Goal: Task Accomplishment & Management: Manage account settings

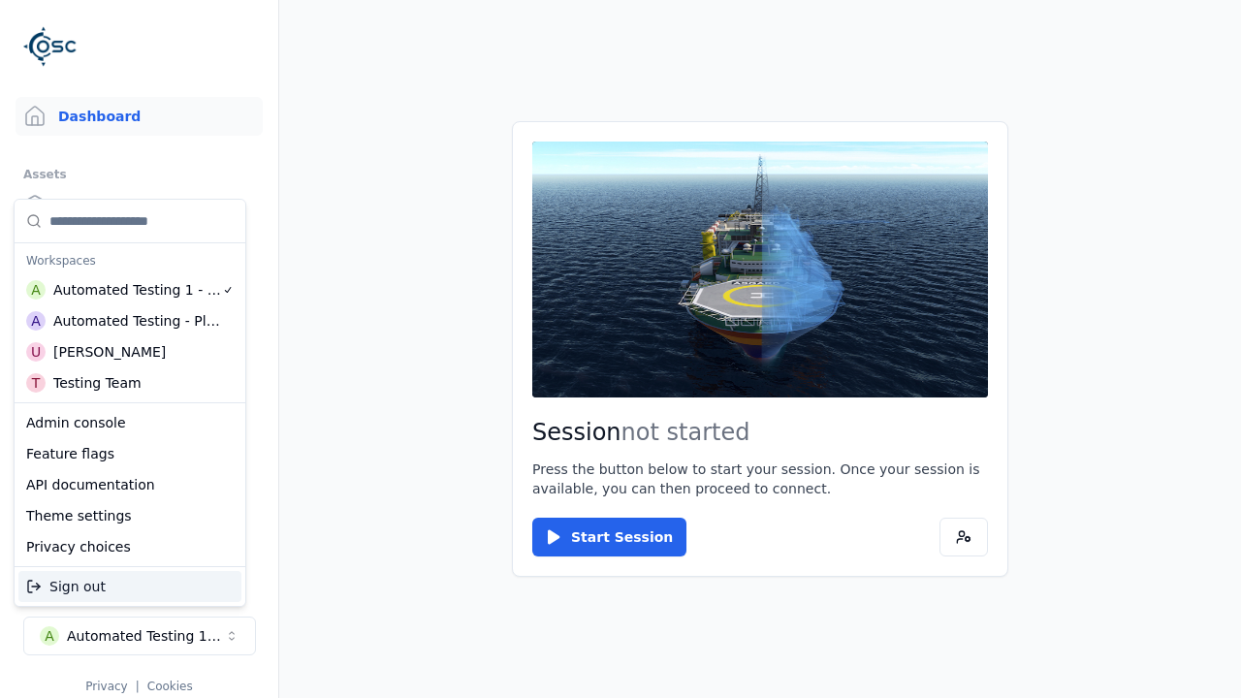
click at [130, 321] on div "Automated Testing - Playwright" at bounding box center [137, 320] width 168 height 19
click at [621, 349] on html "Support Dashboard Assets 3D Models Scenes Datasets Recordings Support Documenta…" at bounding box center [620, 349] width 1241 height 698
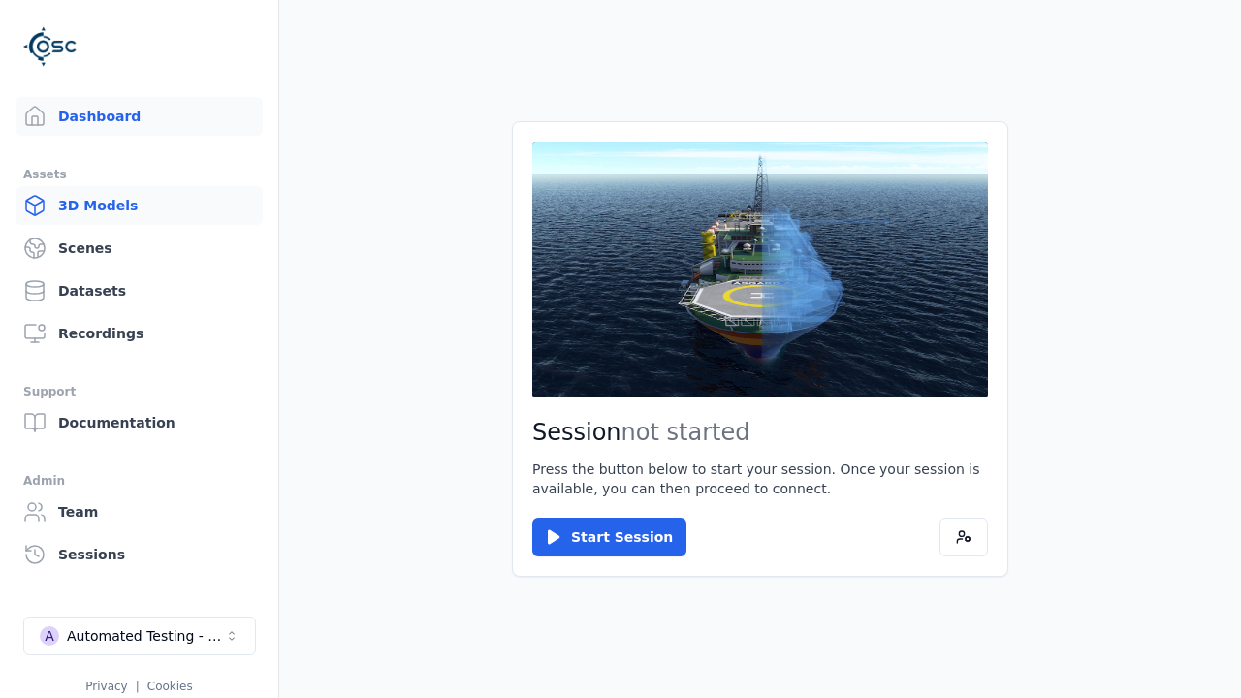
click at [139, 206] on link "3D Models" at bounding box center [139, 205] width 247 height 39
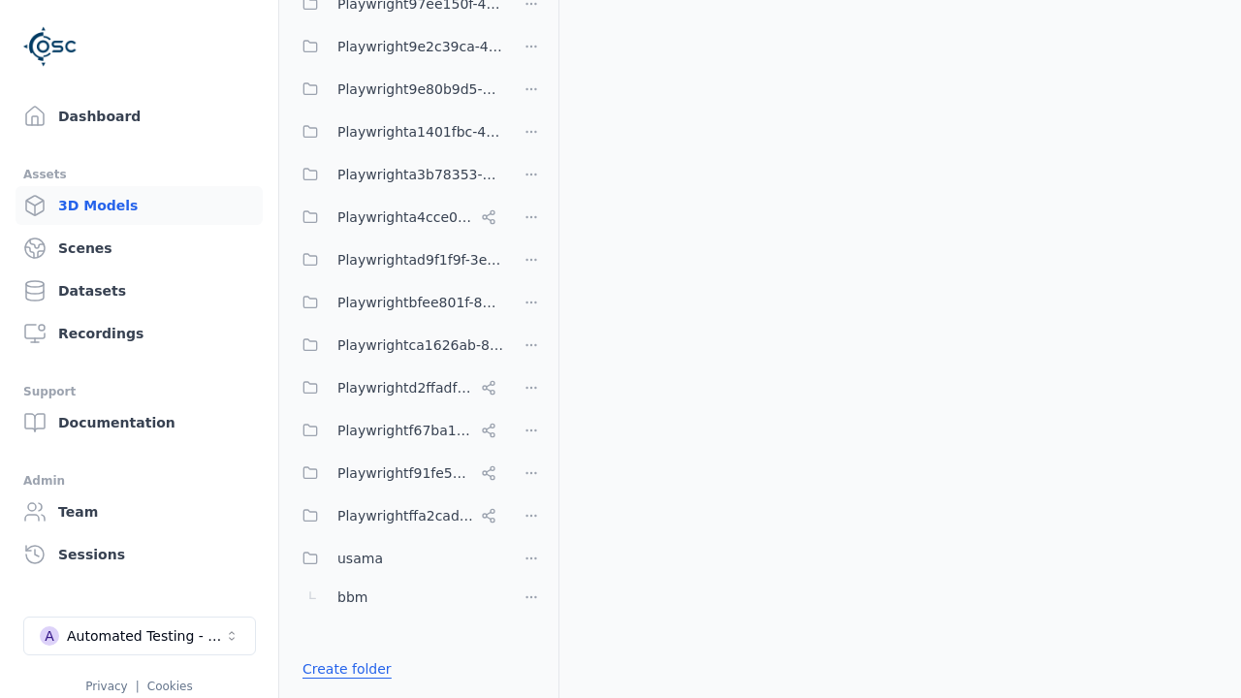
click at [341, 669] on link "Create folder" at bounding box center [347, 668] width 89 height 19
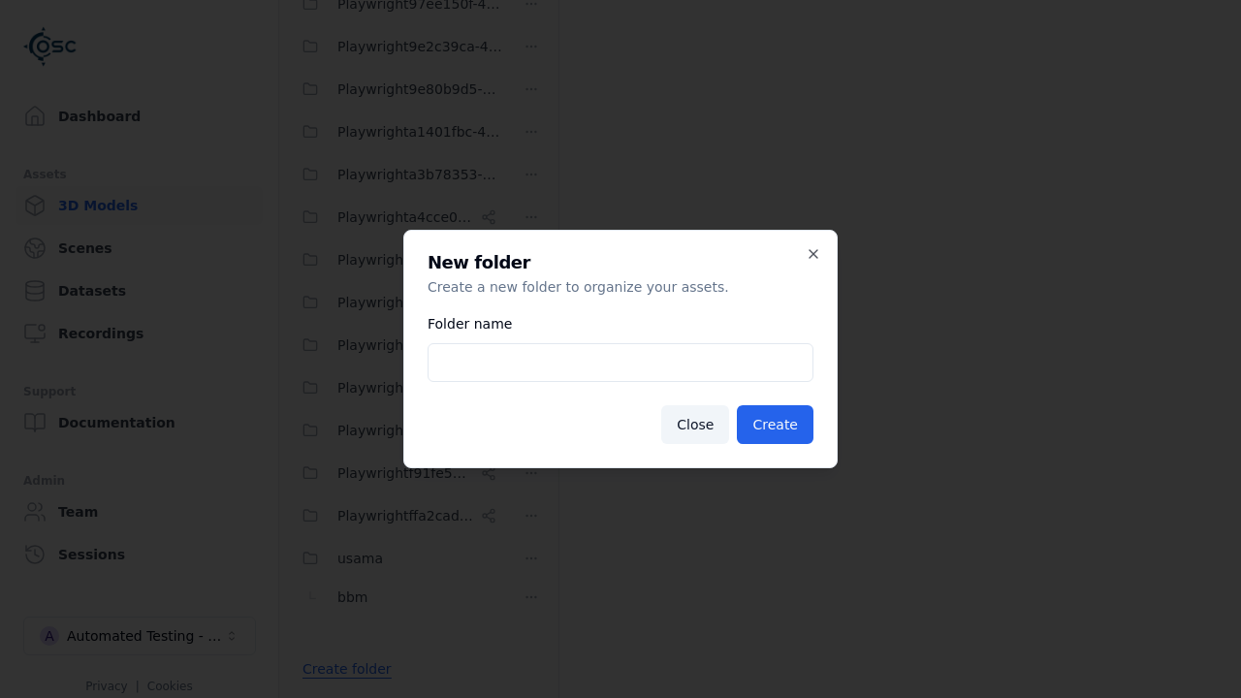
type input "**********"
click at [778, 425] on button "Create" at bounding box center [775, 424] width 77 height 39
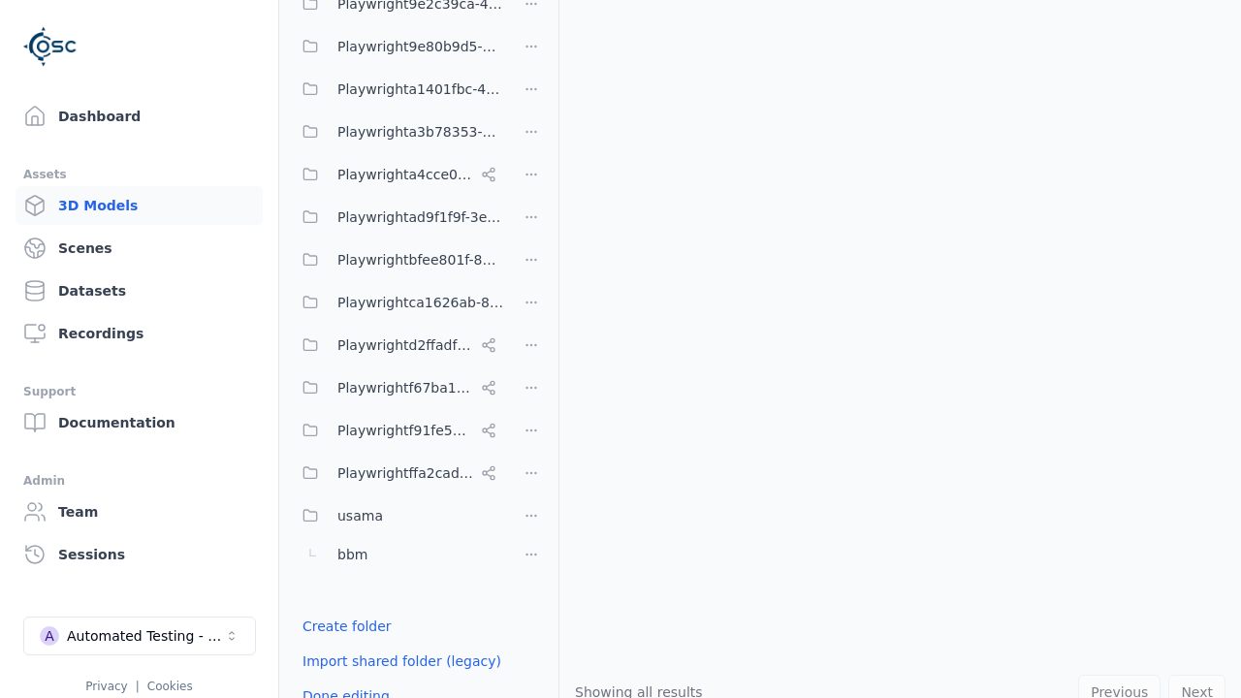
click at [340, 681] on button "Done editing" at bounding box center [346, 696] width 111 height 35
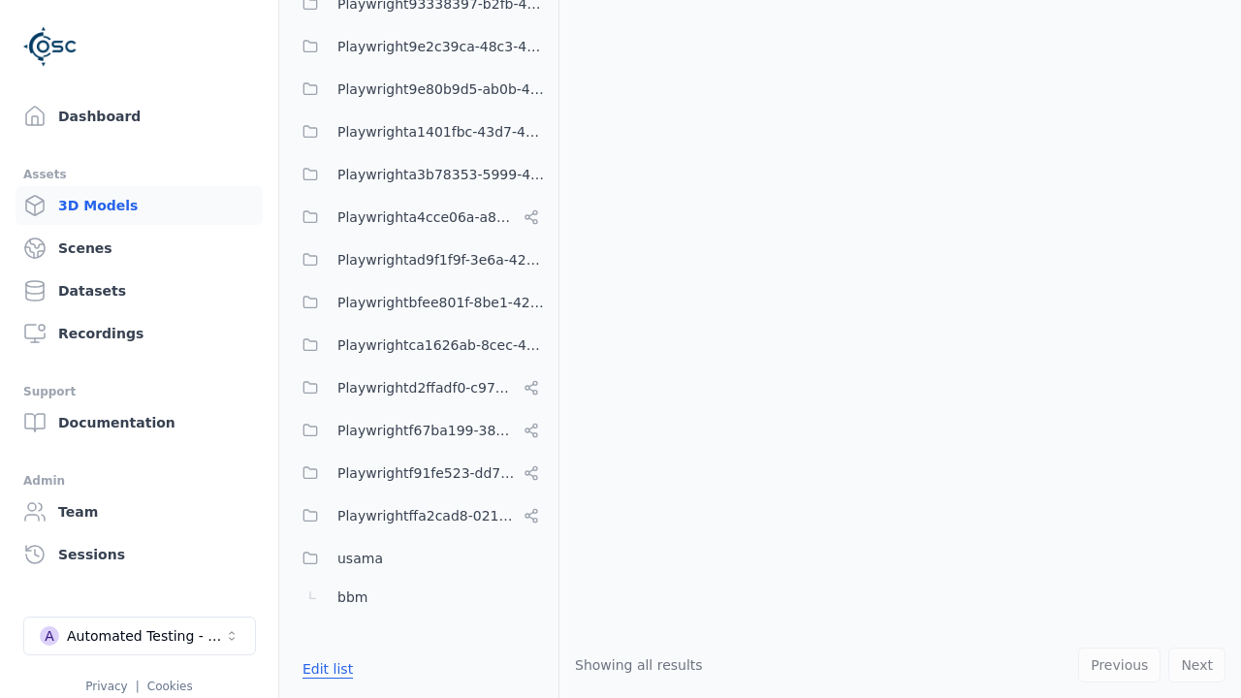
click at [324, 669] on button "Edit list" at bounding box center [328, 669] width 74 height 35
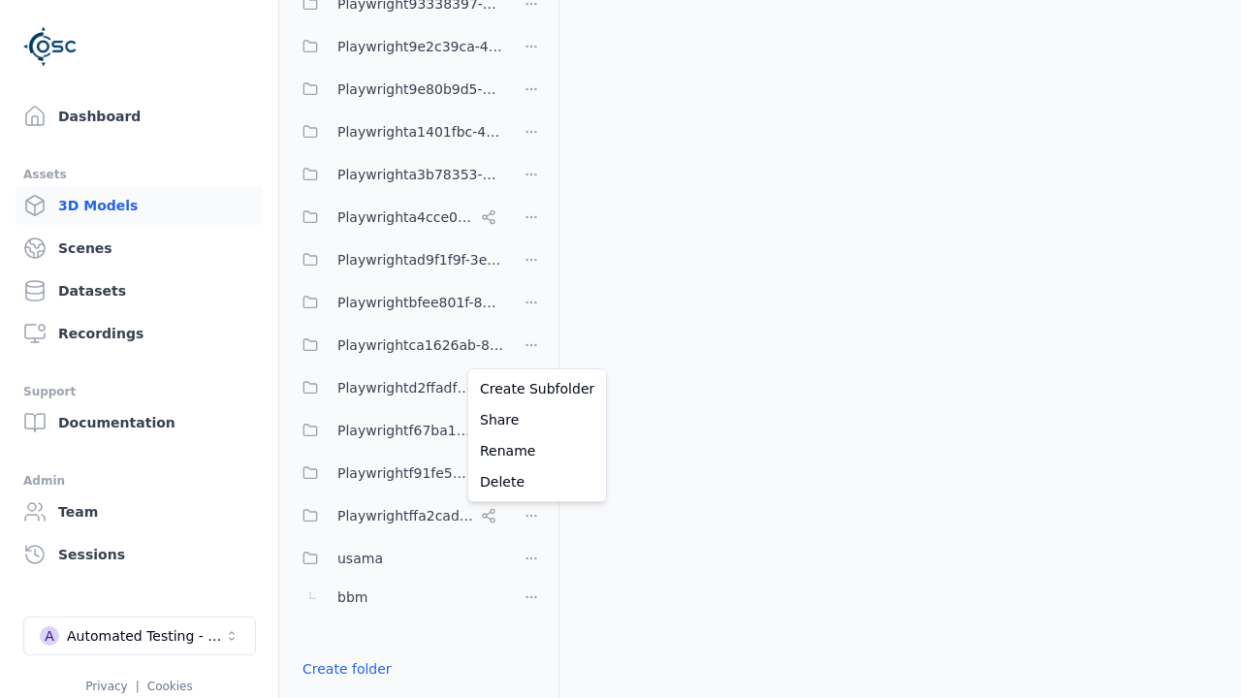
click at [531, 349] on html "Support Dashboard Assets 3D Models Scenes Datasets Recordings Support Documenta…" at bounding box center [620, 349] width 1241 height 698
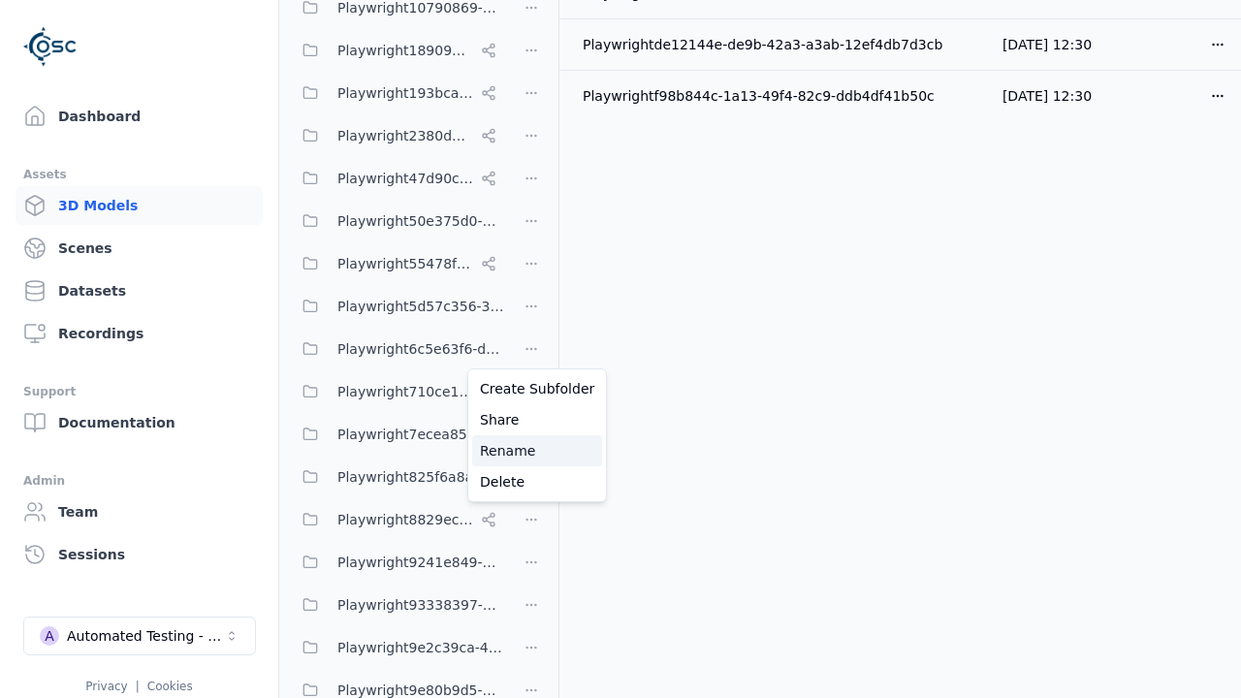
click at [530, 451] on div "Rename" at bounding box center [537, 450] width 130 height 31
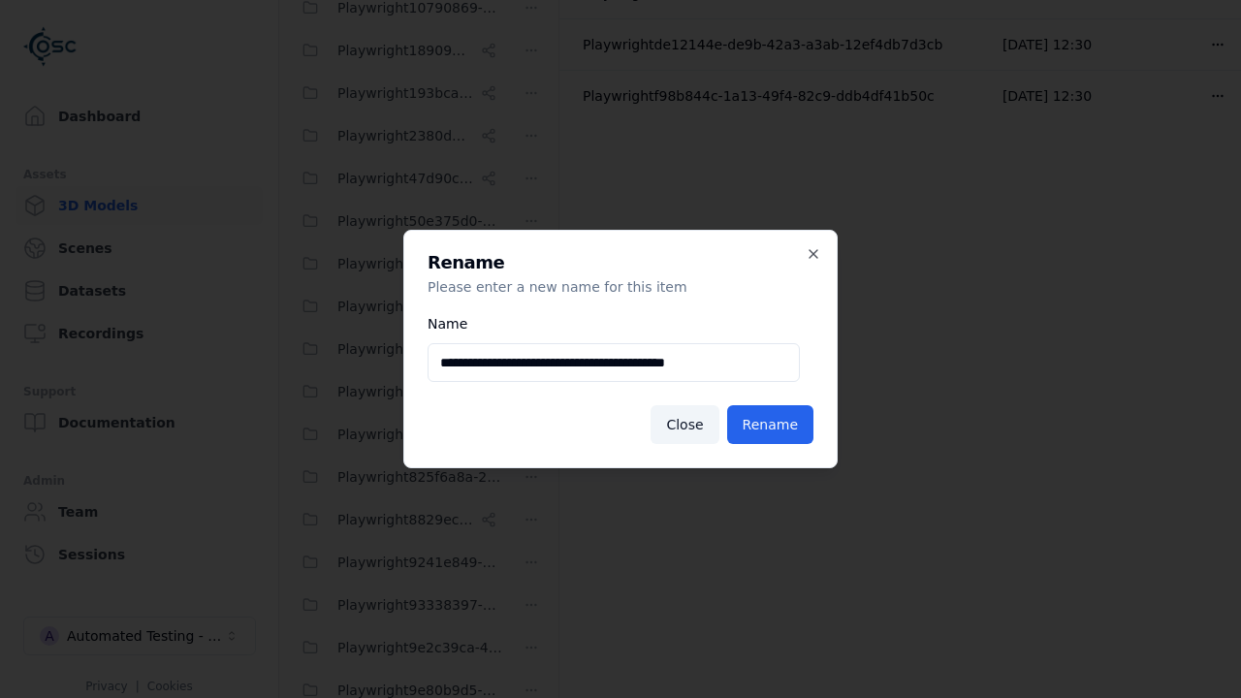
click at [614, 363] on input "**********" at bounding box center [614, 362] width 372 height 39
type input "**********"
click at [772, 425] on button "Rename" at bounding box center [770, 424] width 86 height 39
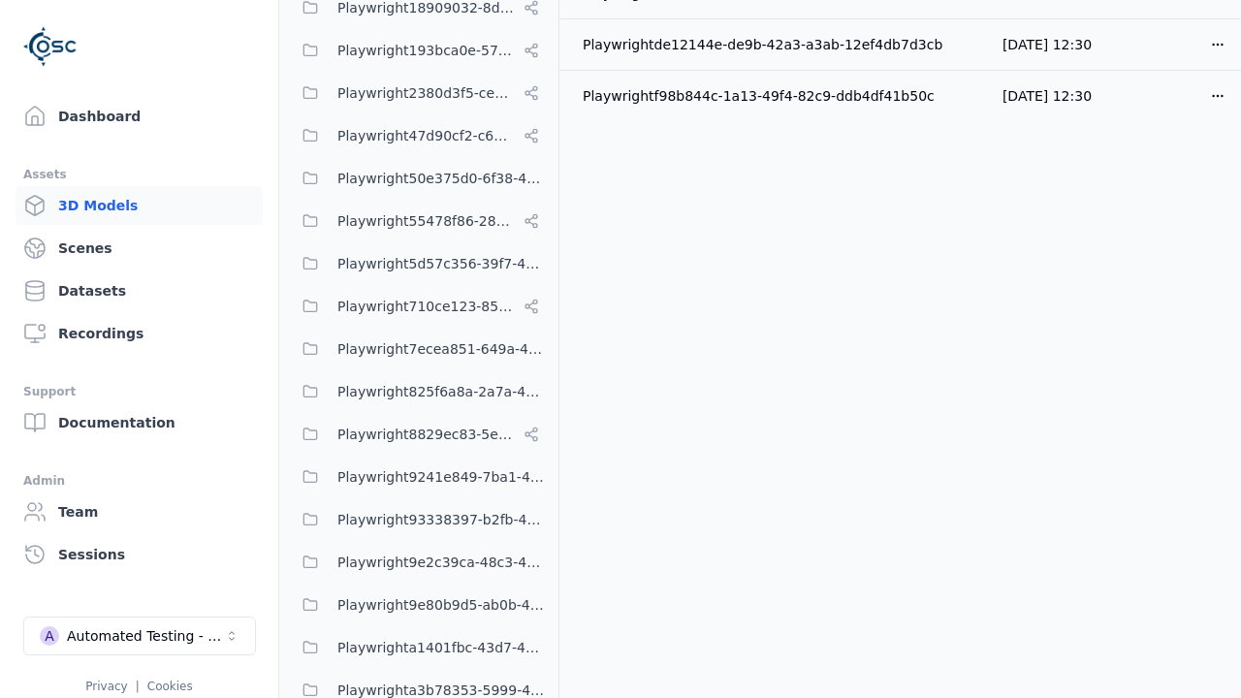
scroll to position [851, 0]
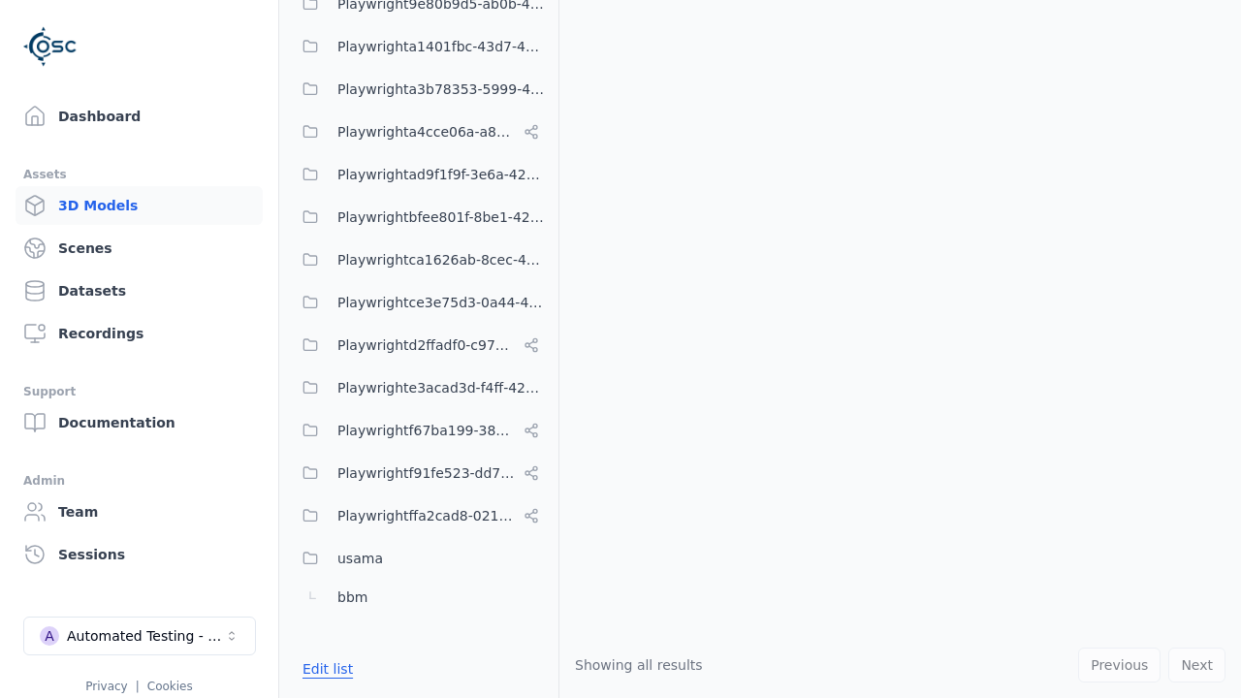
click at [324, 669] on button "Edit list" at bounding box center [328, 669] width 74 height 35
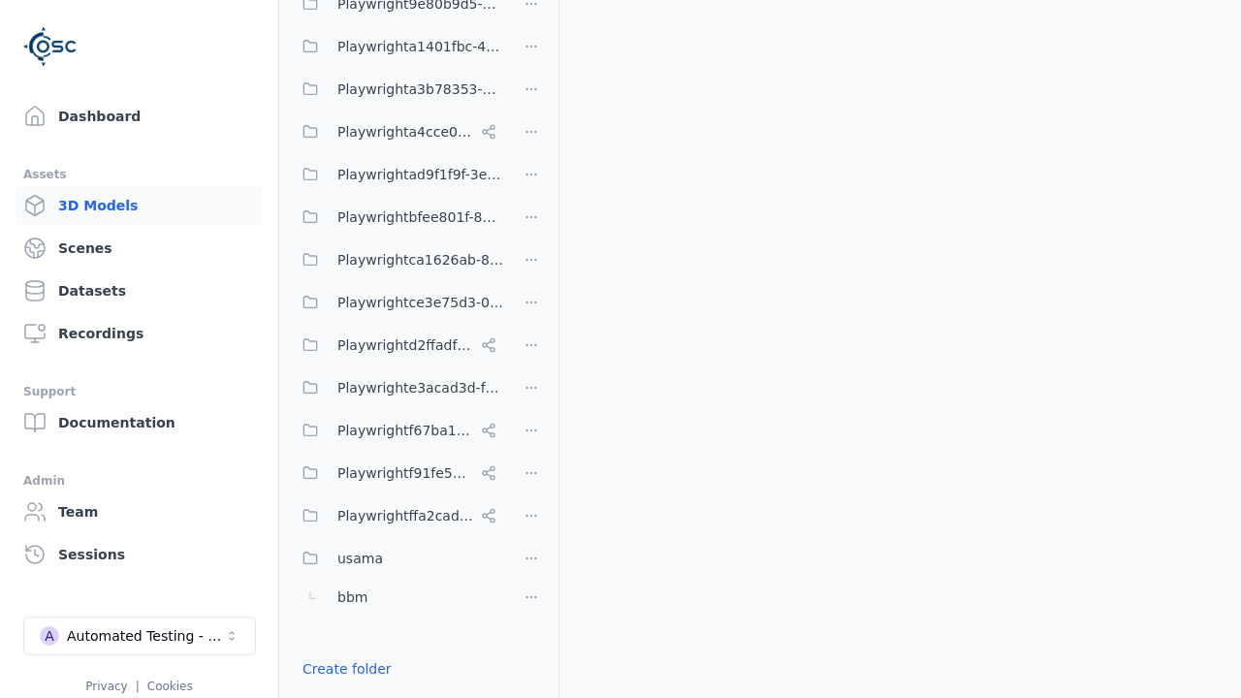
click at [531, 214] on html "Support Dashboard Assets 3D Models Scenes Datasets Recordings Support Documenta…" at bounding box center [620, 349] width 1241 height 698
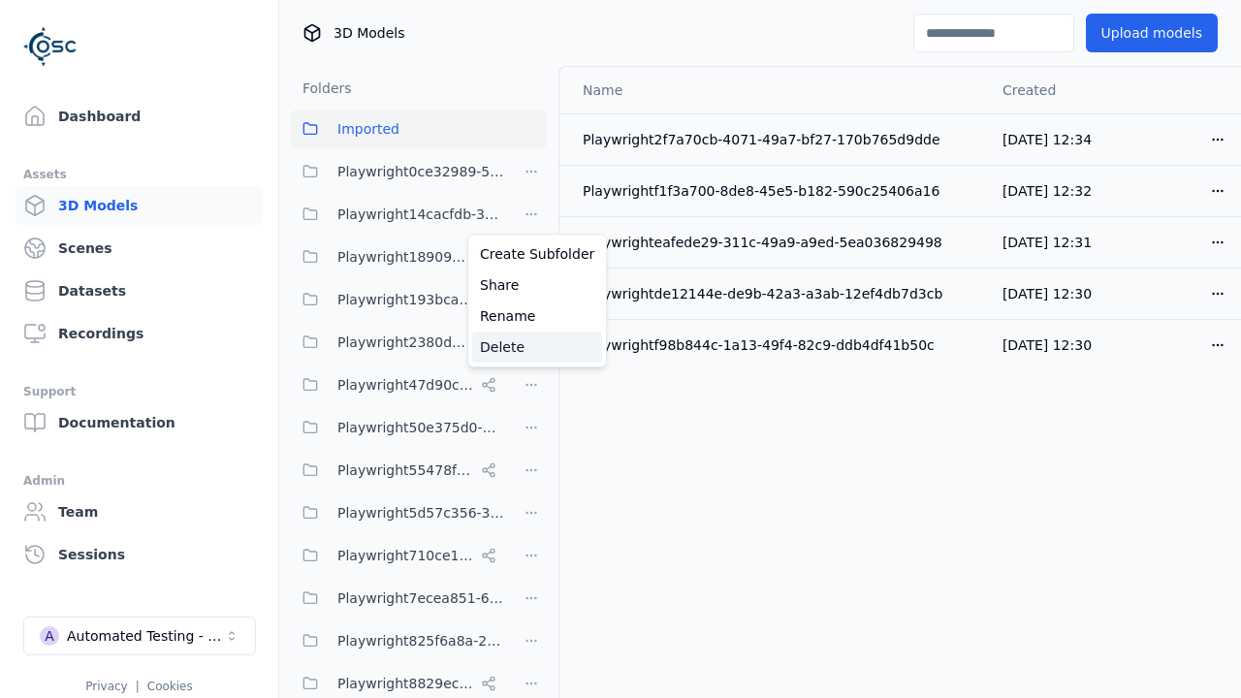
click at [530, 347] on div "Delete" at bounding box center [537, 347] width 130 height 31
